Goal: Check status

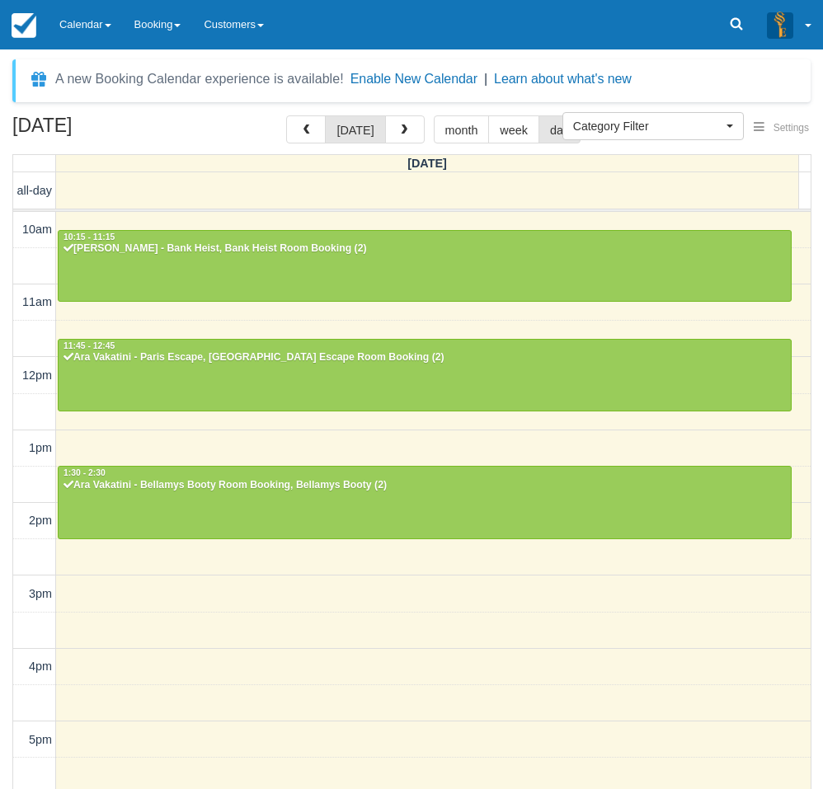
select select
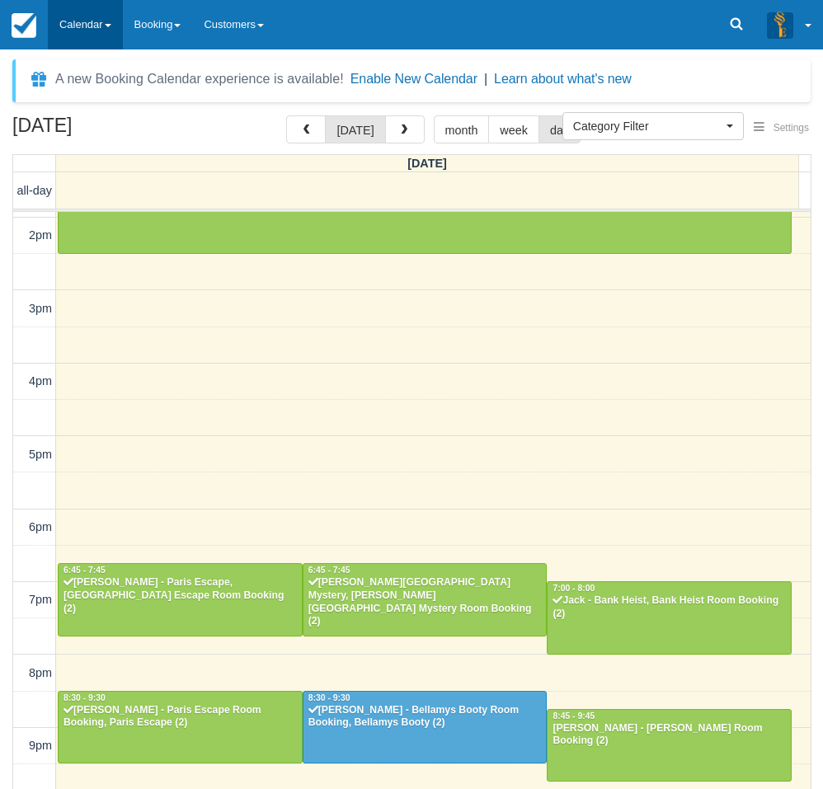
click at [87, 28] on link "Calendar" at bounding box center [85, 24] width 75 height 49
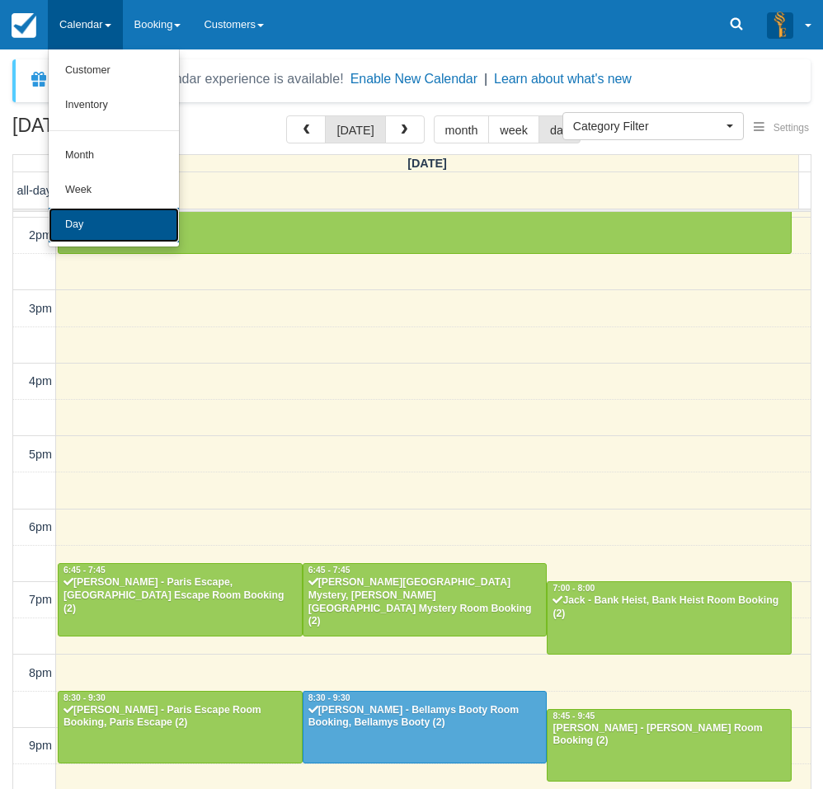
click at [93, 224] on link "Day" at bounding box center [114, 225] width 130 height 35
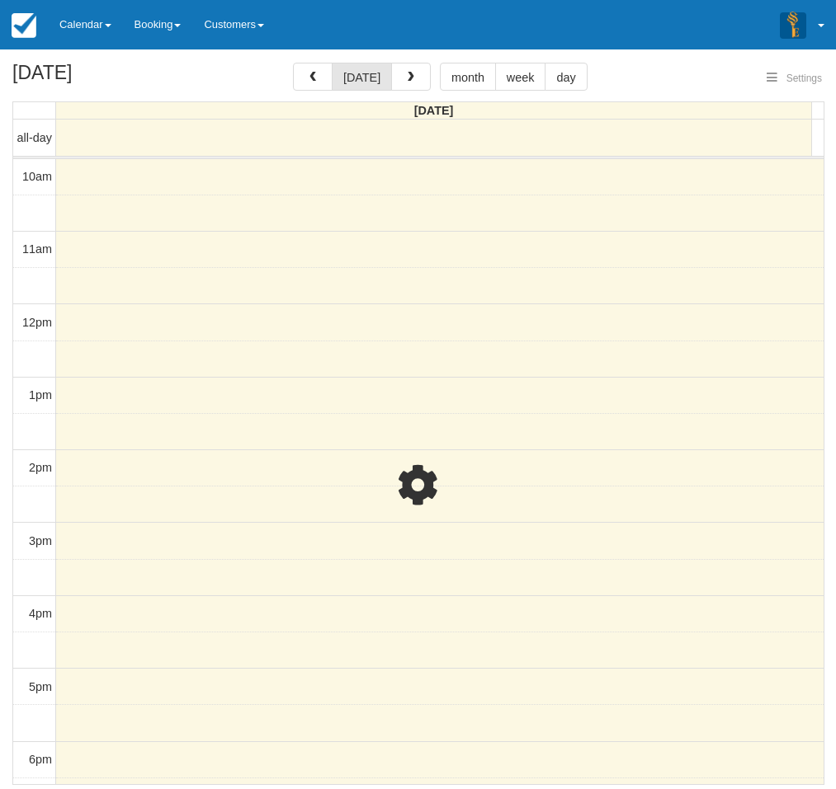
select select
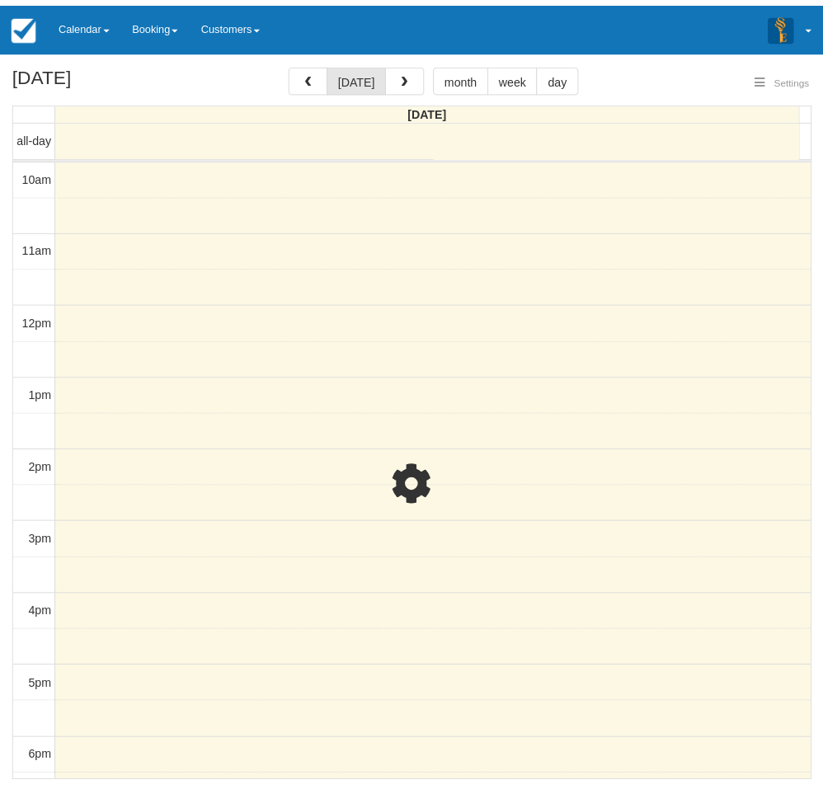
scroll to position [73, 0]
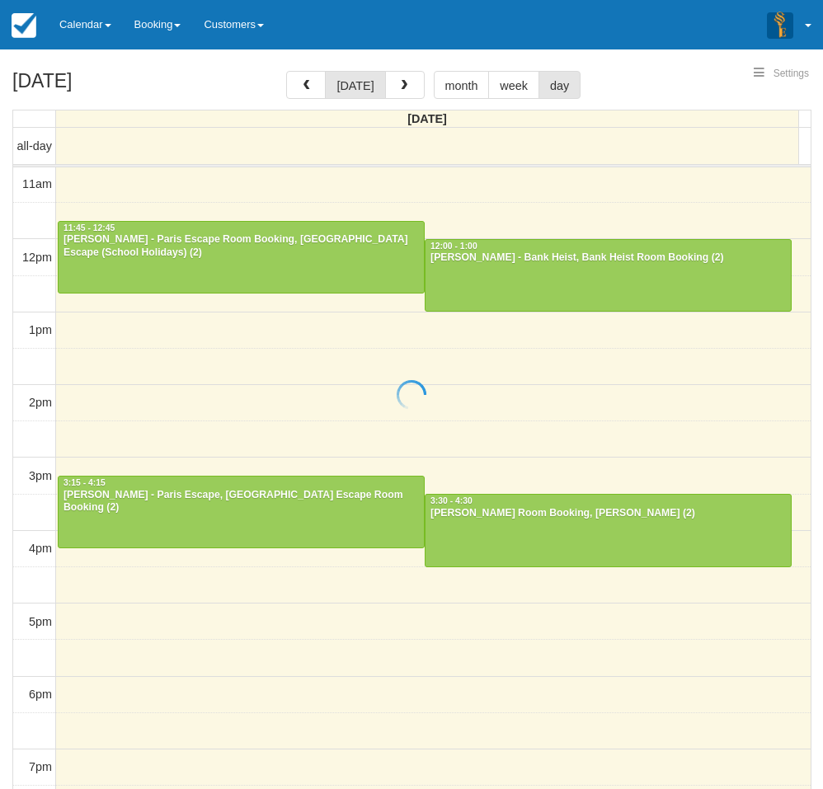
select select
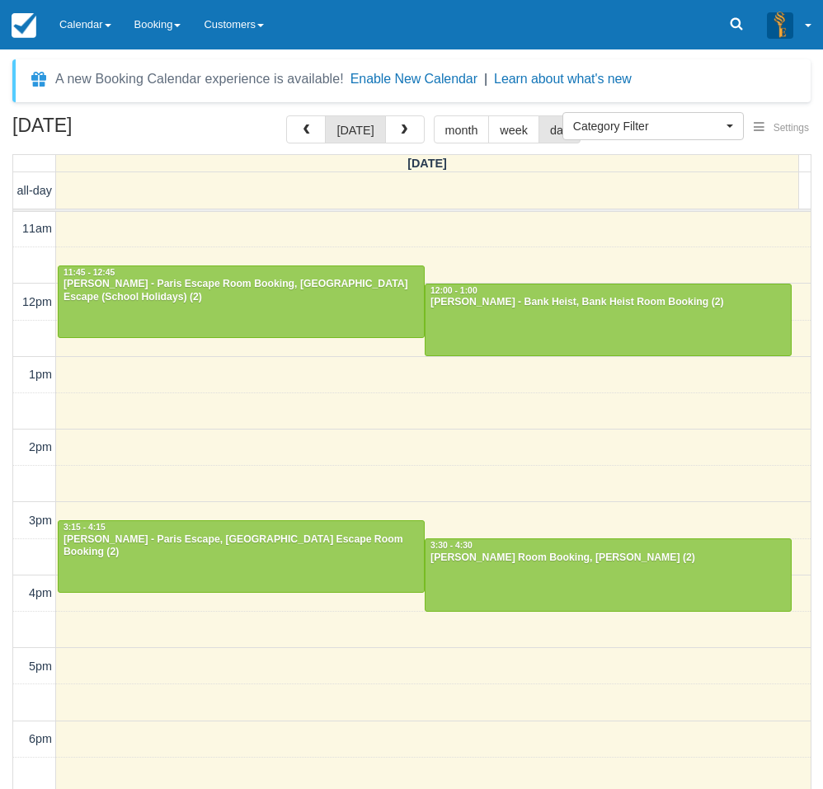
click at [5, 440] on div "October 4, 2025 today month week day Saturday all-day 10am 11am 12pm 1pm 2pm 3p…" at bounding box center [411, 476] width 823 height 723
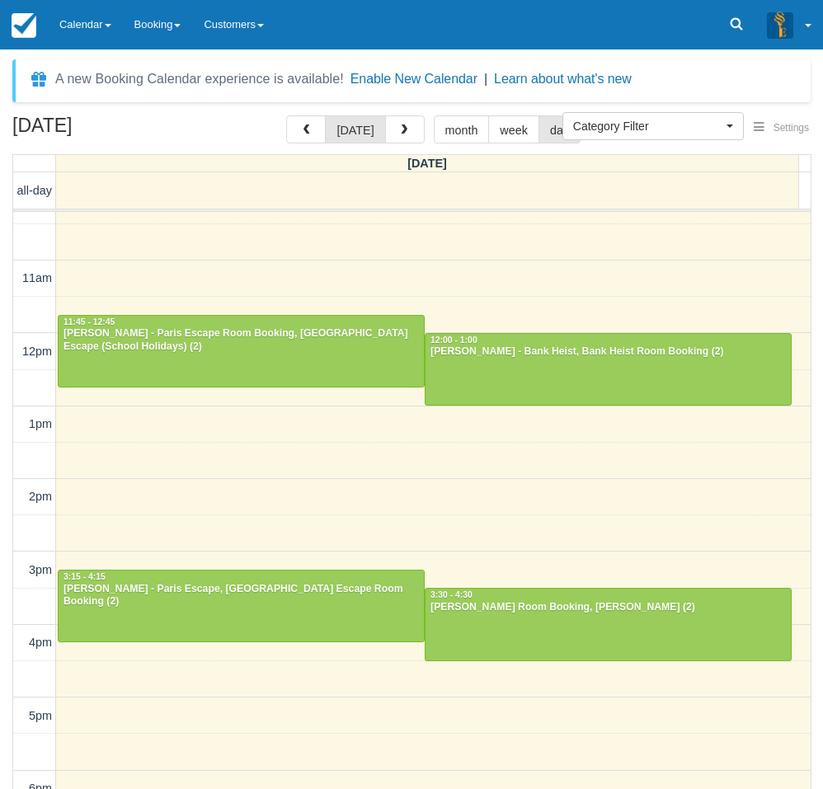
scroll to position [0, 0]
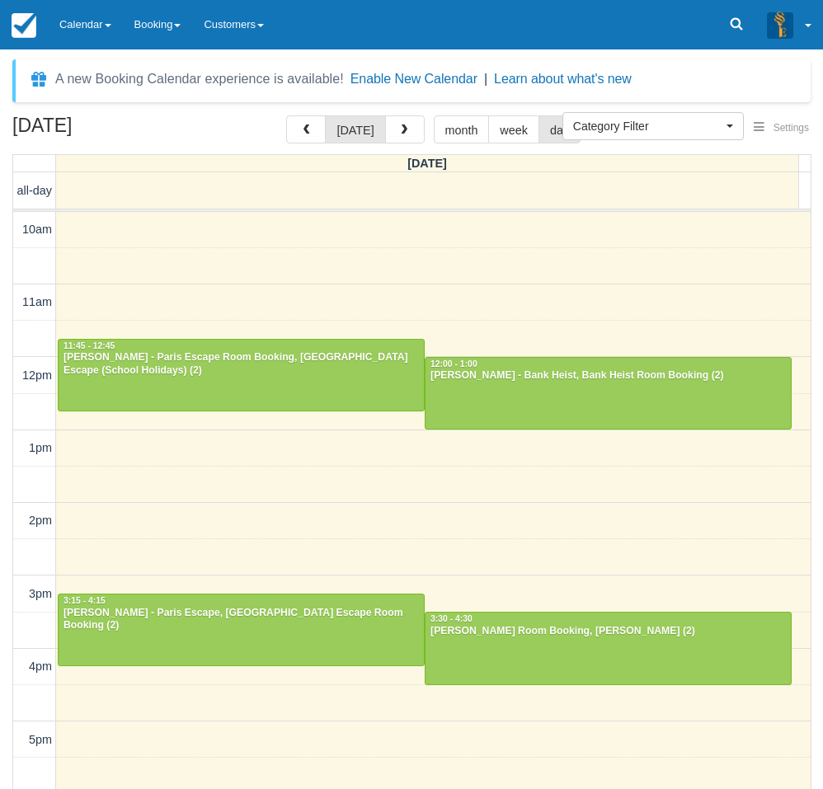
click at [4, 210] on div "October 4, 2025 today month week day Saturday all-day 10am 11am 12pm 1pm 2pm 3p…" at bounding box center [411, 476] width 823 height 723
click at [76, 23] on link "Calendar" at bounding box center [85, 24] width 75 height 49
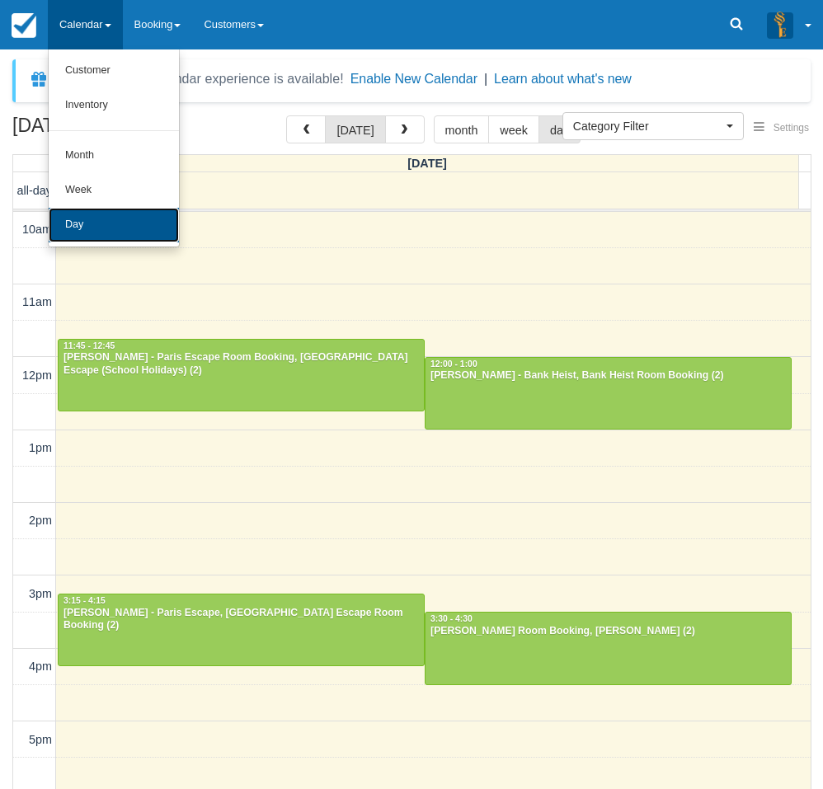
click at [79, 228] on link "Day" at bounding box center [114, 225] width 130 height 35
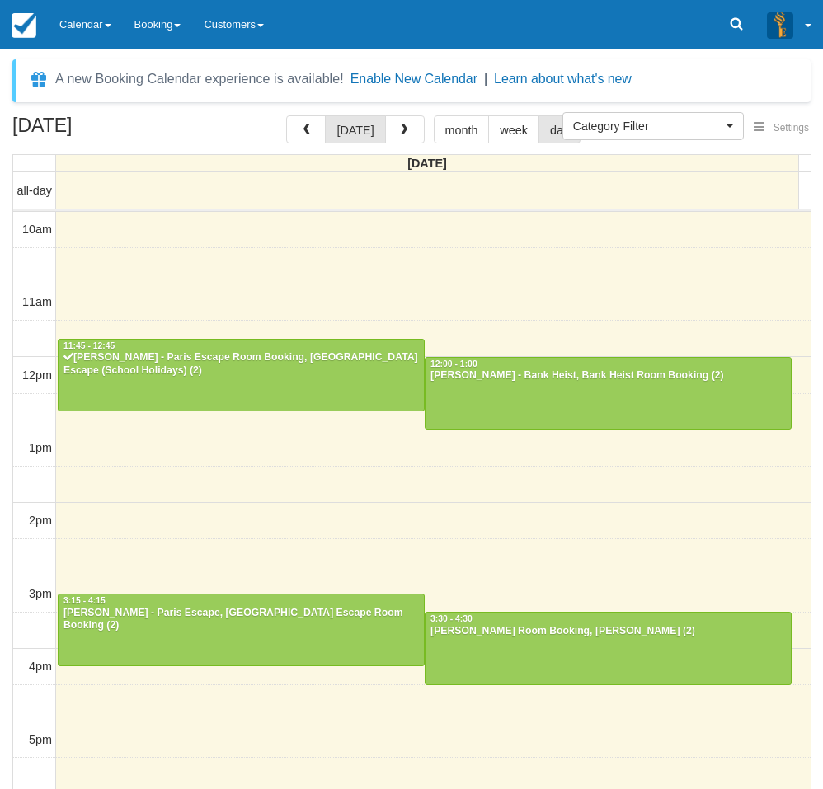
select select
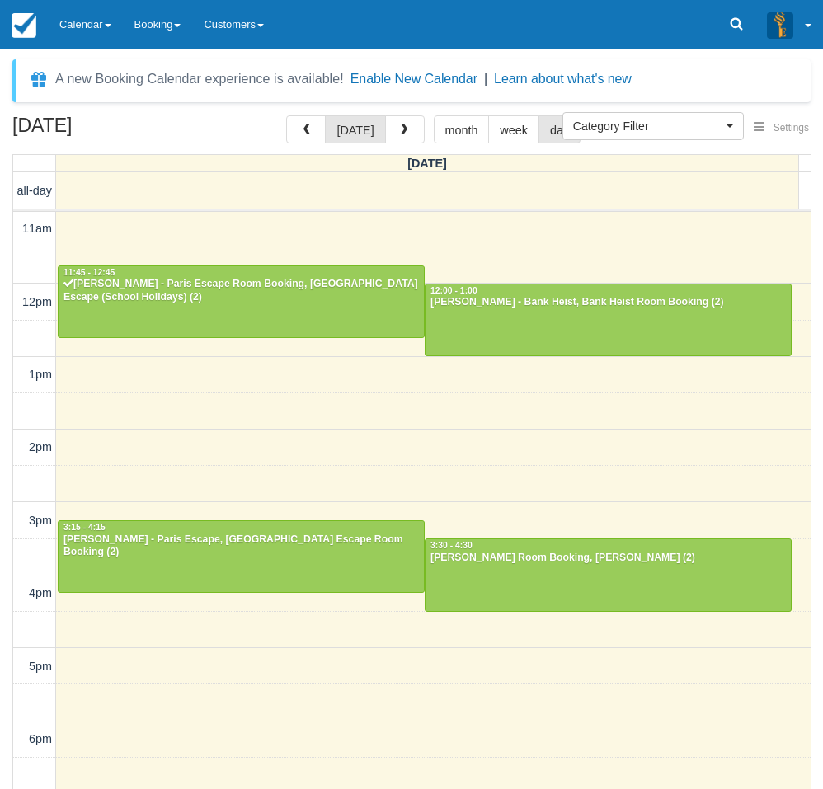
click at [2, 530] on div "October 4, 2025 today month week day Saturday all-day 10am 11am 12pm 1pm 2pm 3p…" at bounding box center [411, 476] width 823 height 723
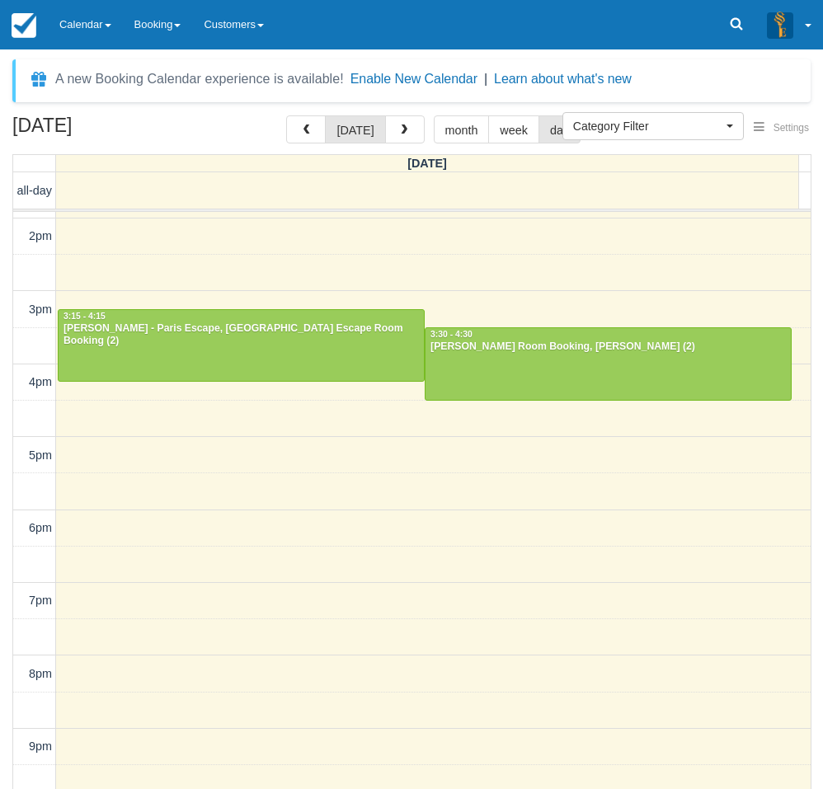
scroll to position [0, 0]
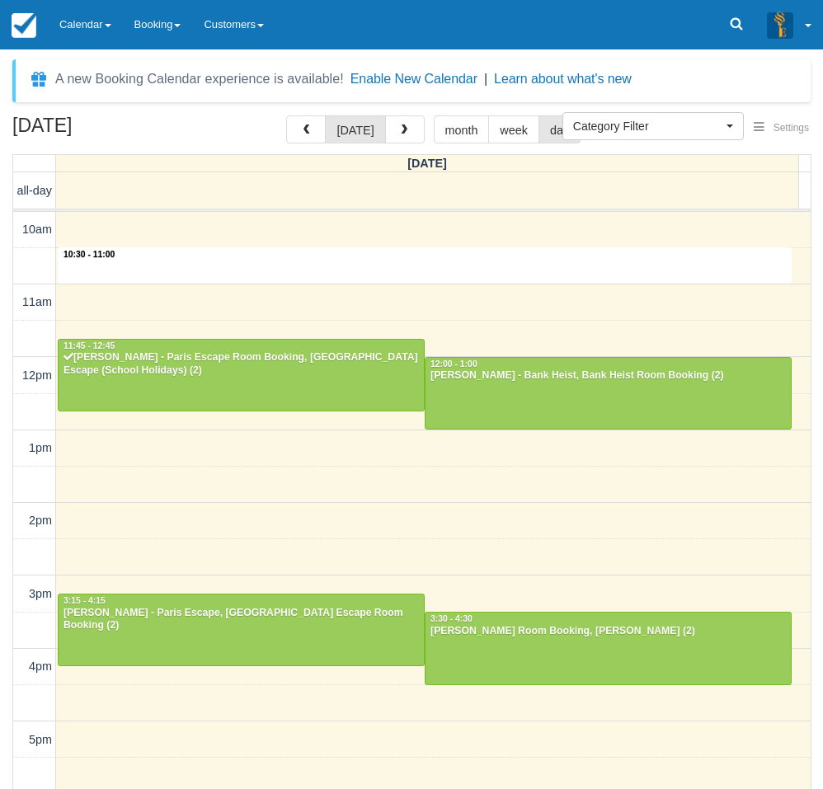
click at [321, 265] on div "10am 11am 12pm 1pm 2pm 3pm 4pm 5pm 6pm 7pm 8pm 9pm 10pm 10:30 - 11:00 11:45 - 1…" at bounding box center [412, 667] width 798 height 911
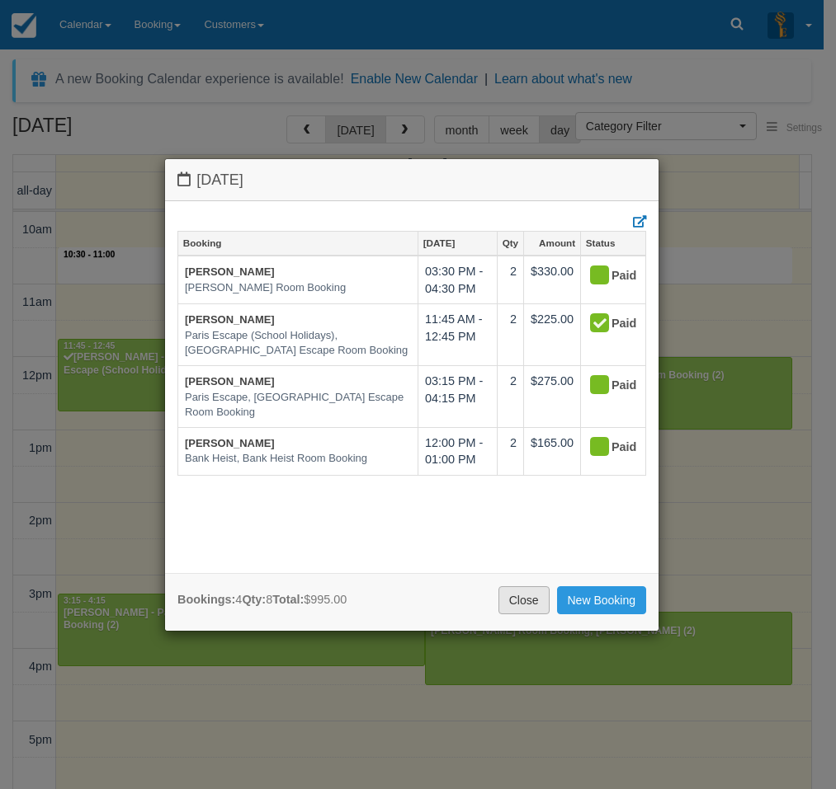
click at [516, 600] on link "Close" at bounding box center [523, 601] width 51 height 28
